Goal: Transaction & Acquisition: Purchase product/service

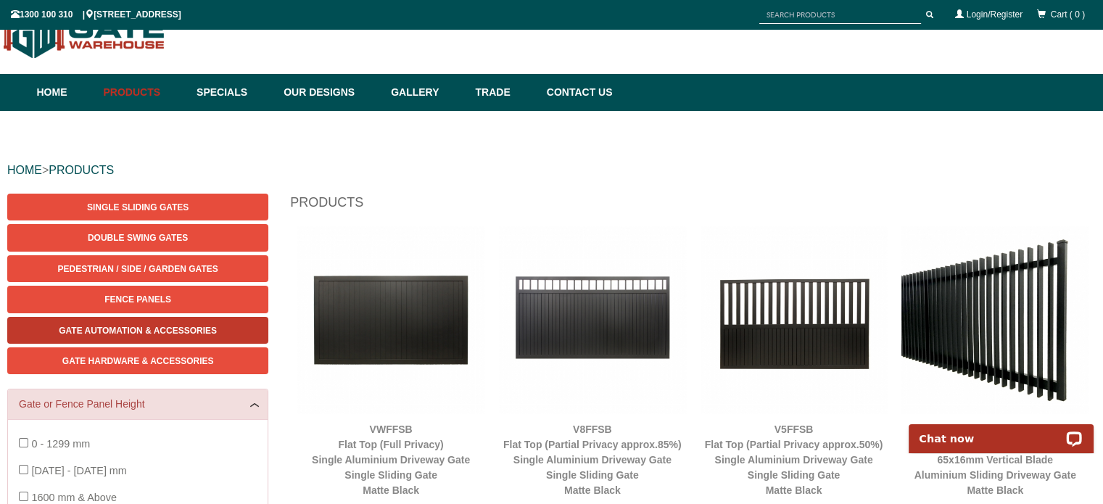
click at [176, 334] on span "Gate Automation & Accessories" at bounding box center [138, 331] width 158 height 10
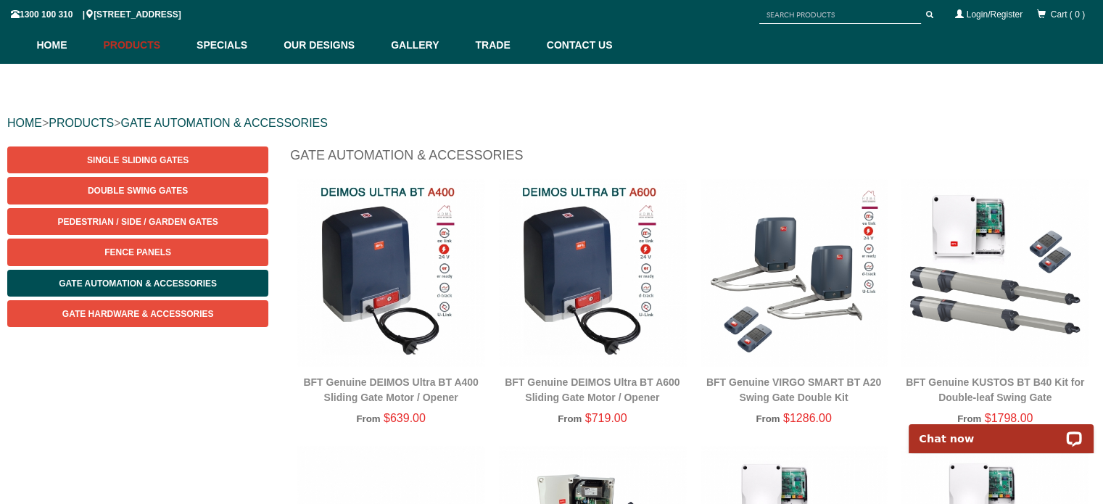
scroll to position [109, 0]
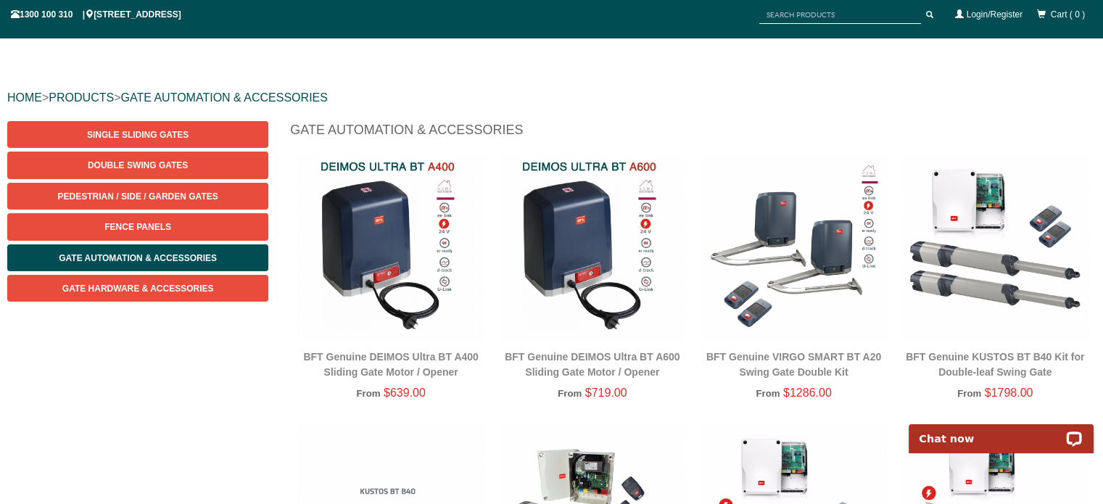
click at [556, 277] on img at bounding box center [592, 247] width 187 height 187
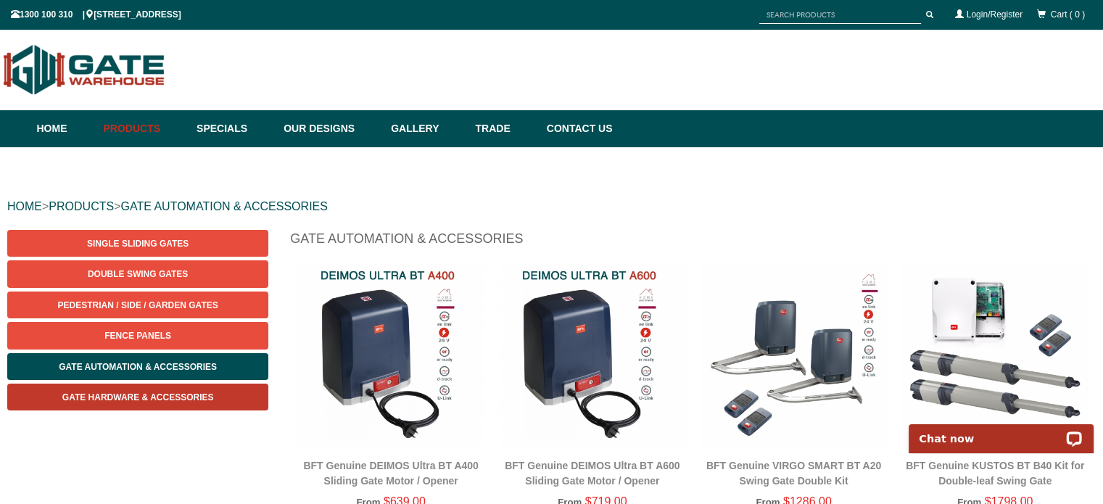
click at [139, 399] on span "Gate Hardware & Accessories" at bounding box center [138, 397] width 152 height 10
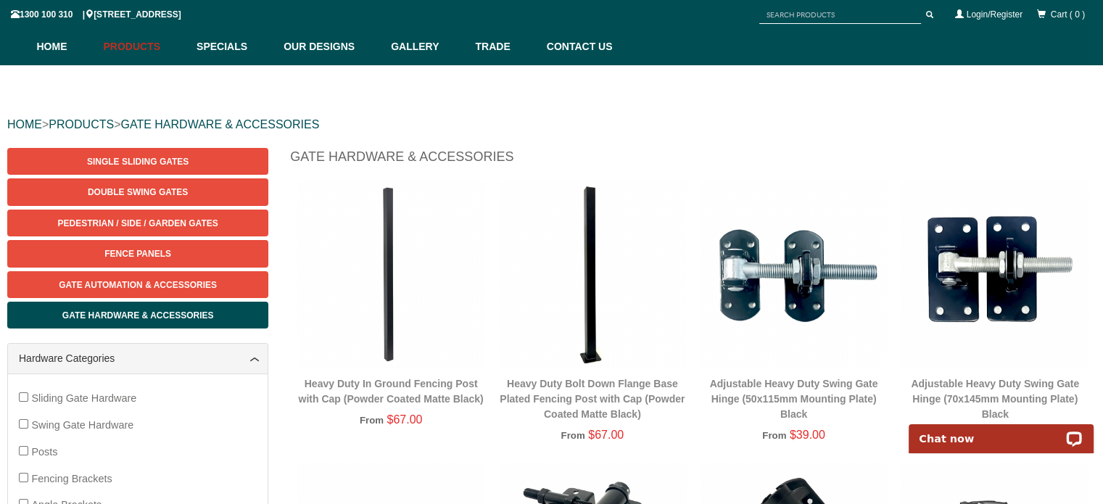
scroll to position [145, 0]
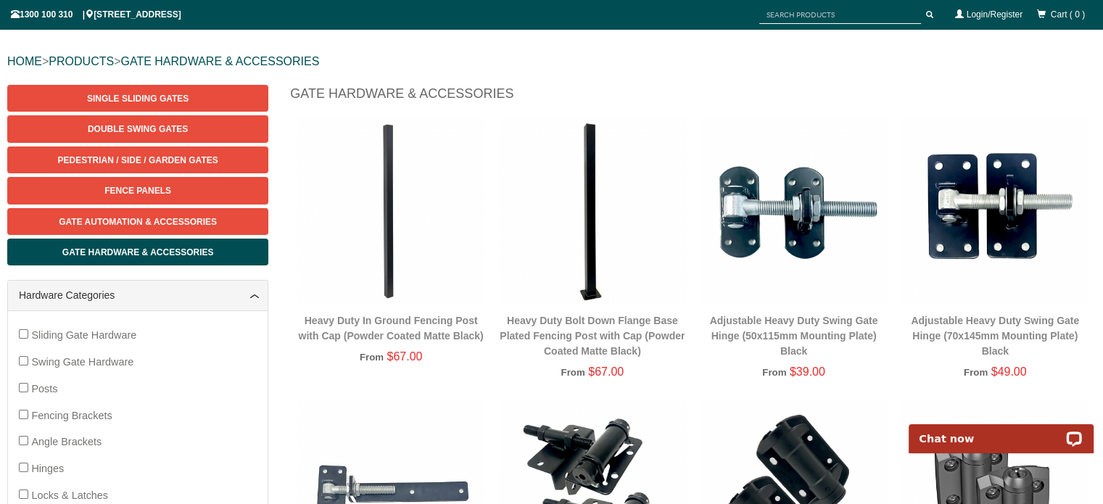
click at [399, 231] on img at bounding box center [390, 211] width 187 height 187
